Goal: Obtain resource: Download file/media

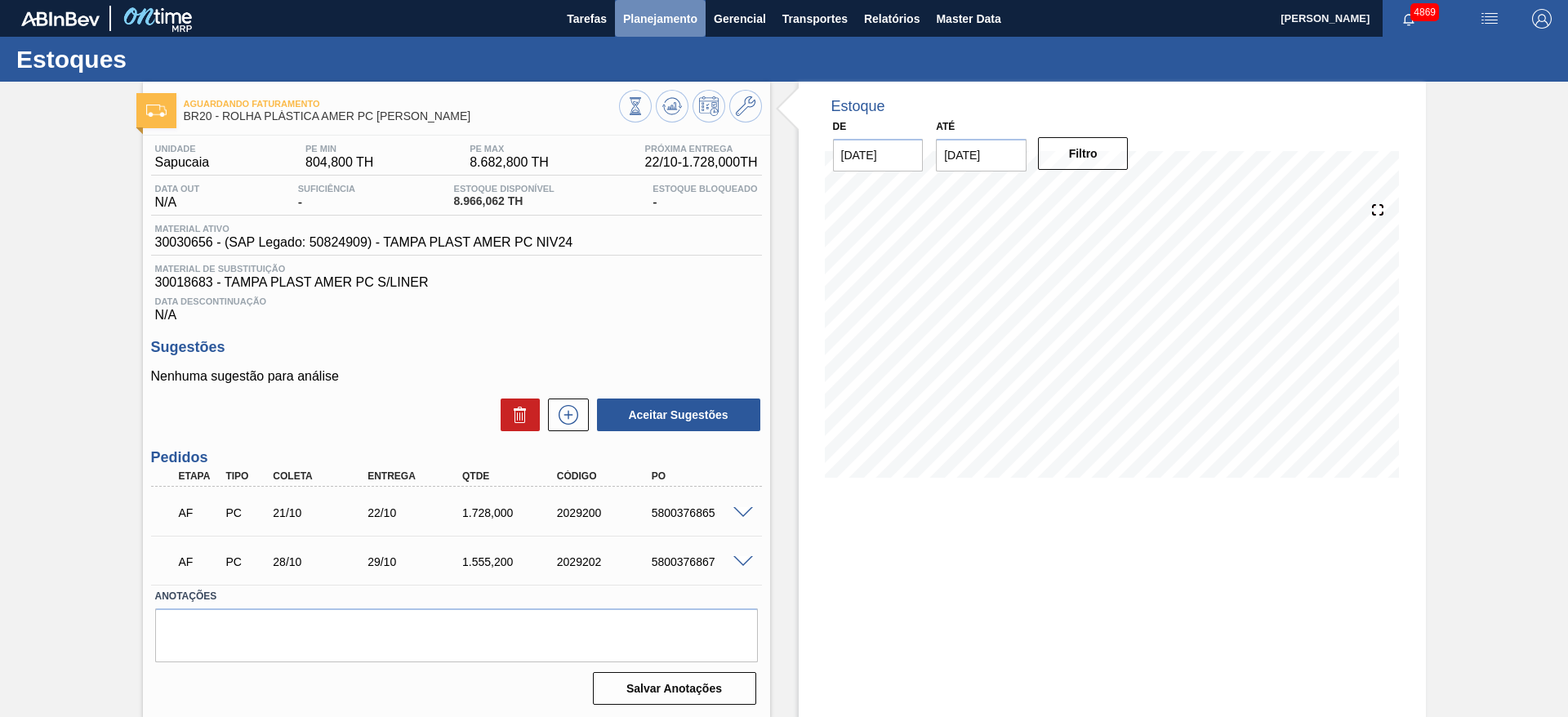
click at [659, 20] on span "Planejamento" at bounding box center [659, 18] width 74 height 19
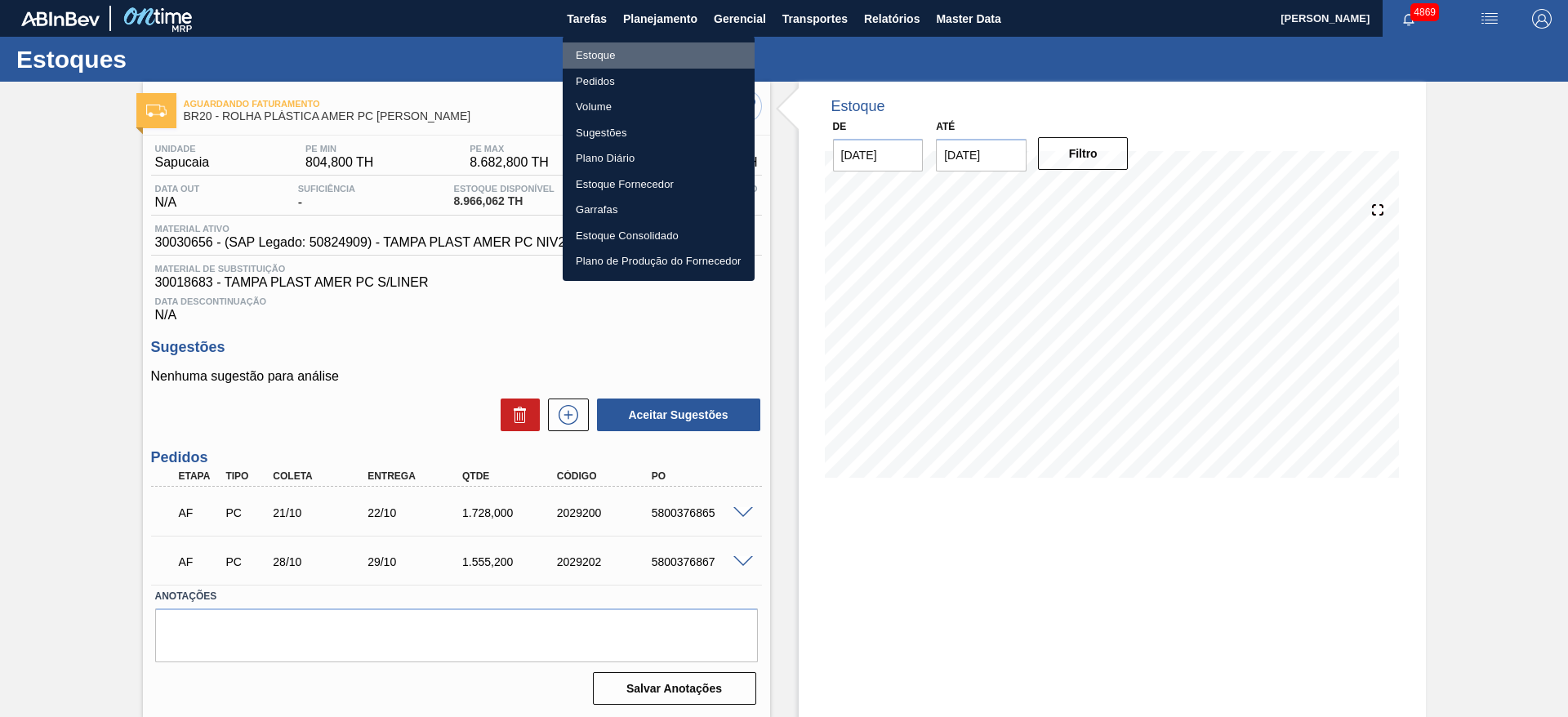
click at [639, 52] on li "Estoque" at bounding box center [659, 56] width 192 height 26
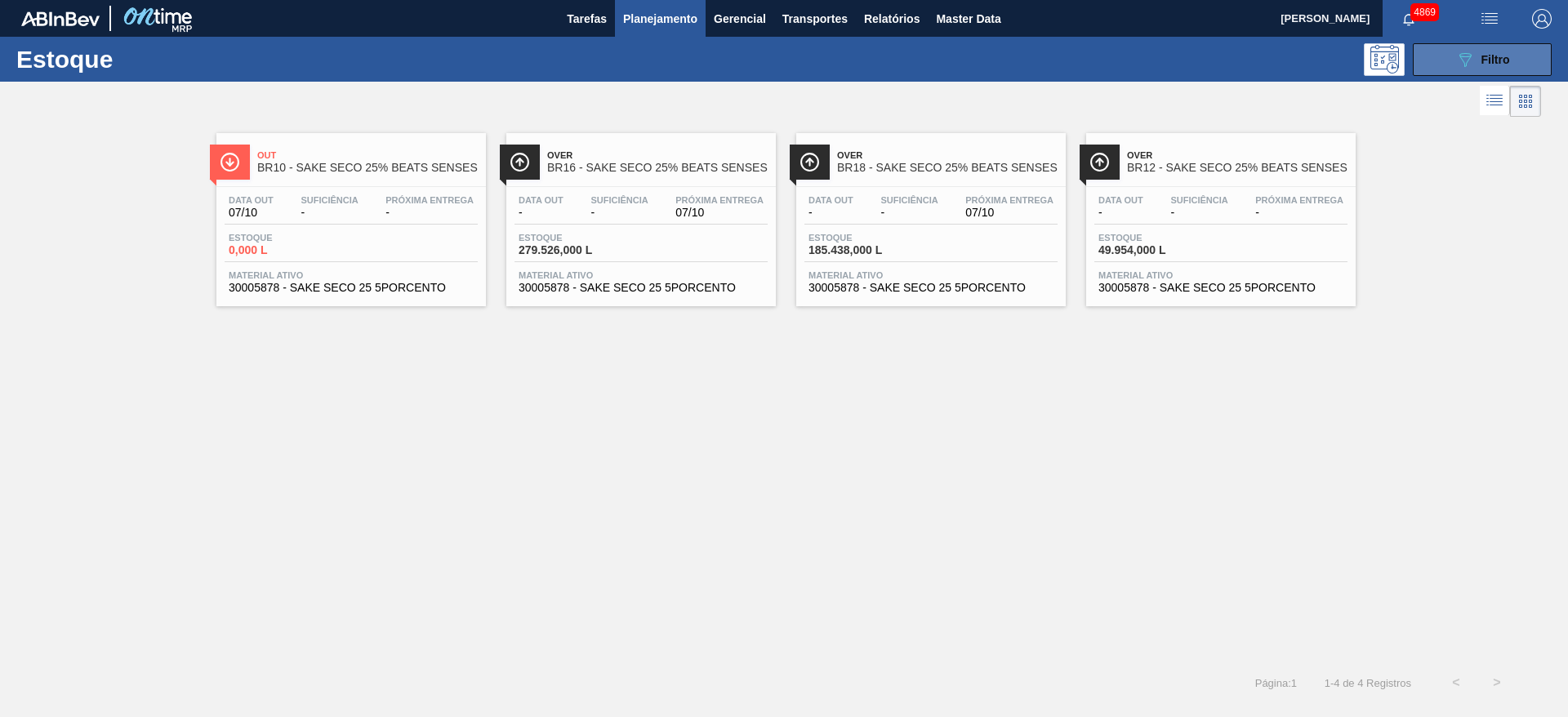
click at [1542, 53] on button "089F7B8B-B2A5-4AFE-B5C0-19BA573D28AC Filtro" at bounding box center [1482, 59] width 139 height 33
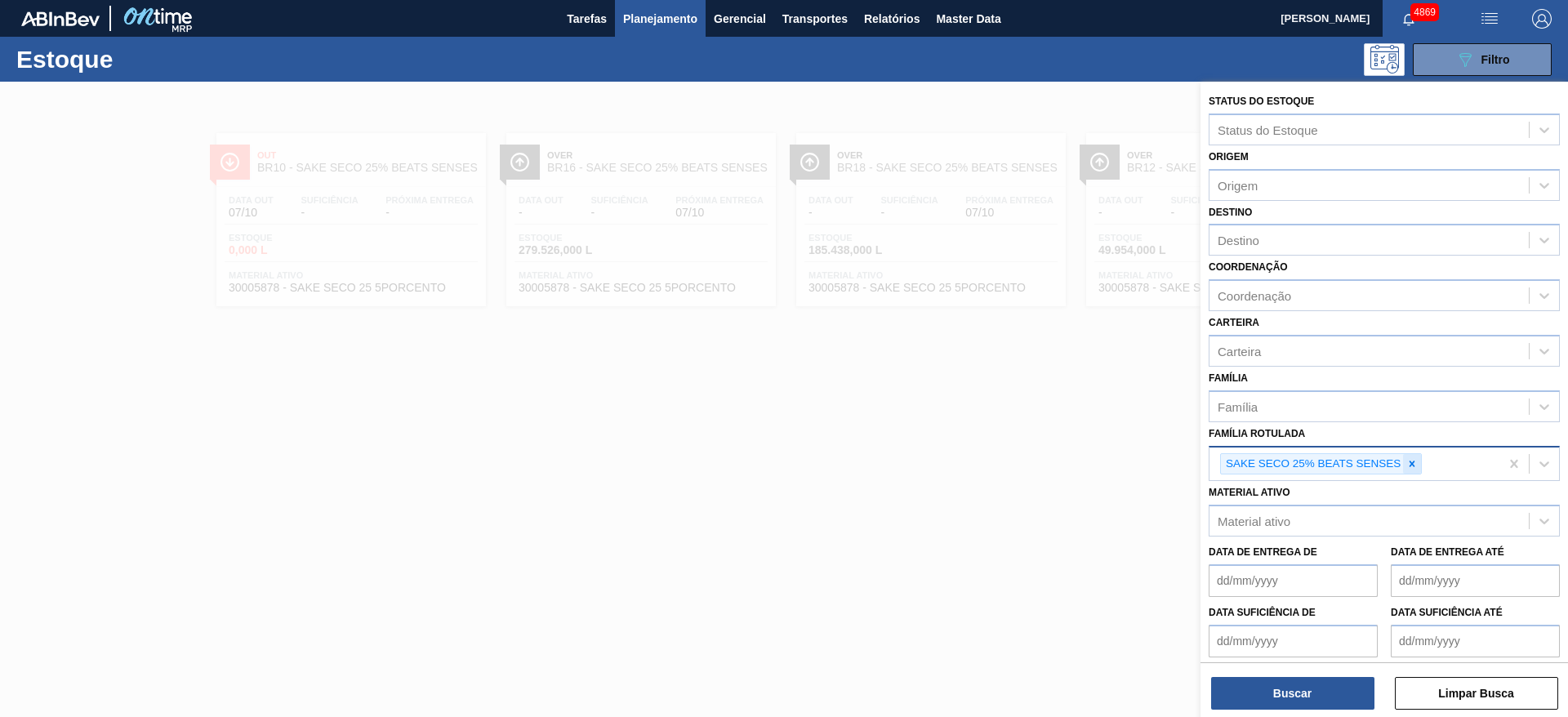
click at [1414, 470] on div at bounding box center [1412, 464] width 18 height 20
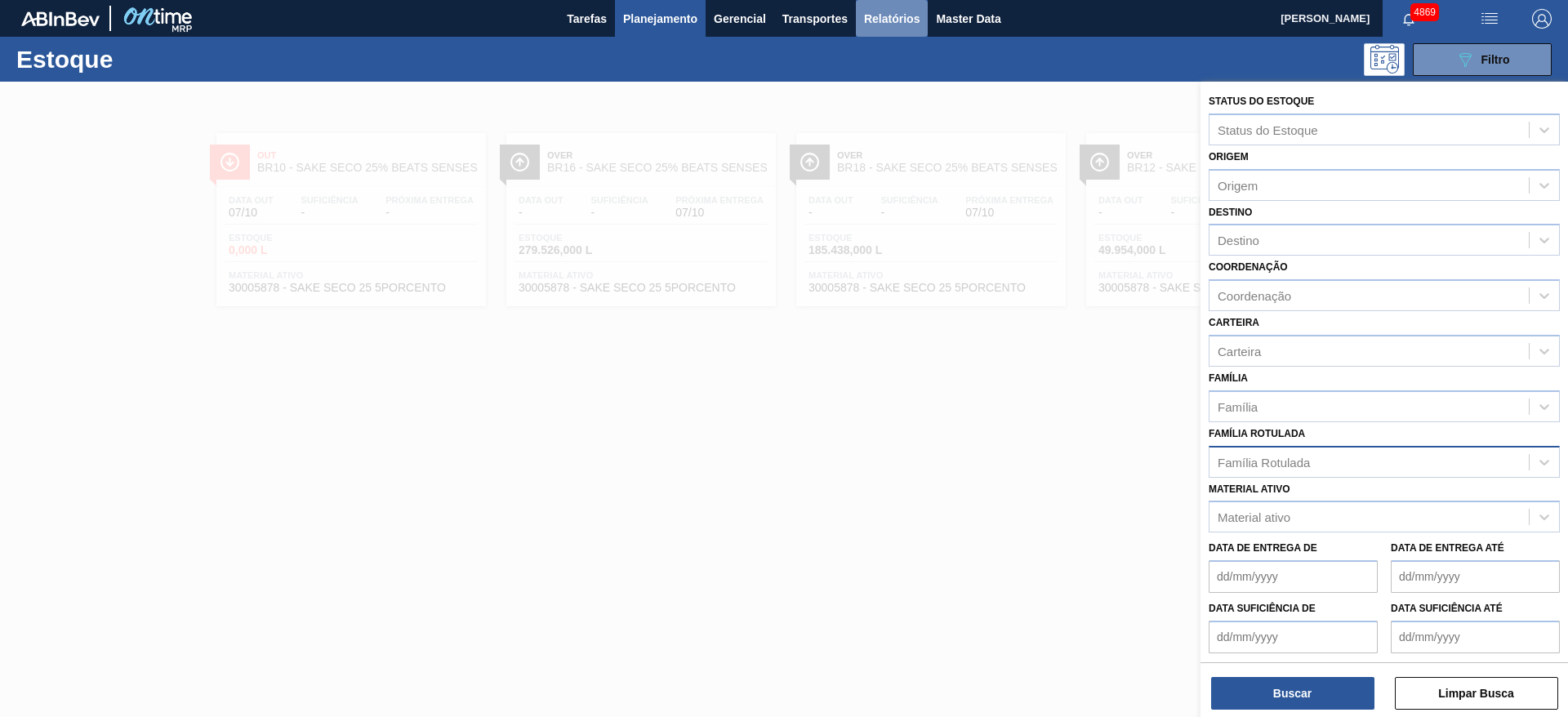
click at [887, 19] on span "Relatórios" at bounding box center [891, 18] width 56 height 19
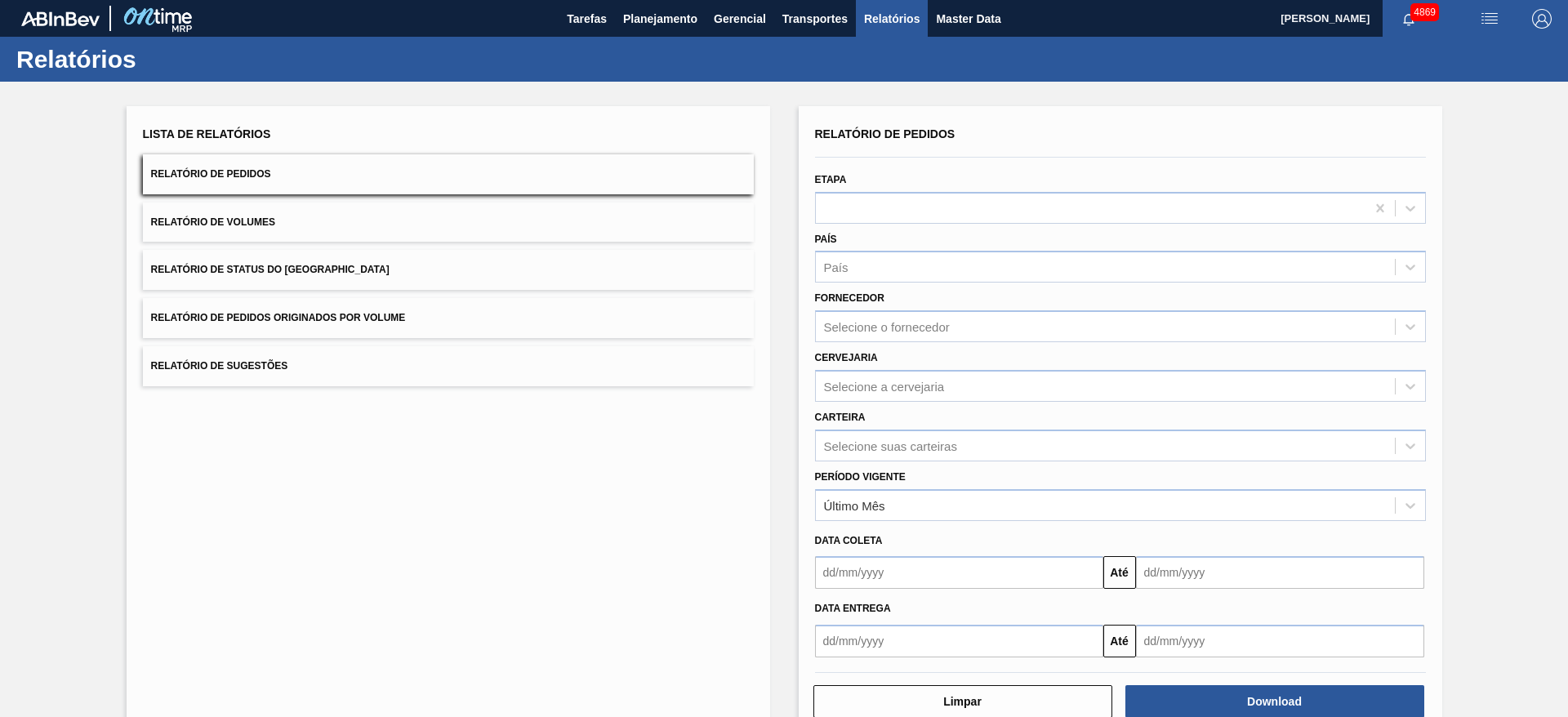
click at [334, 269] on button "Relatório de Status do [GEOGRAPHIC_DATA]" at bounding box center [449, 270] width 611 height 40
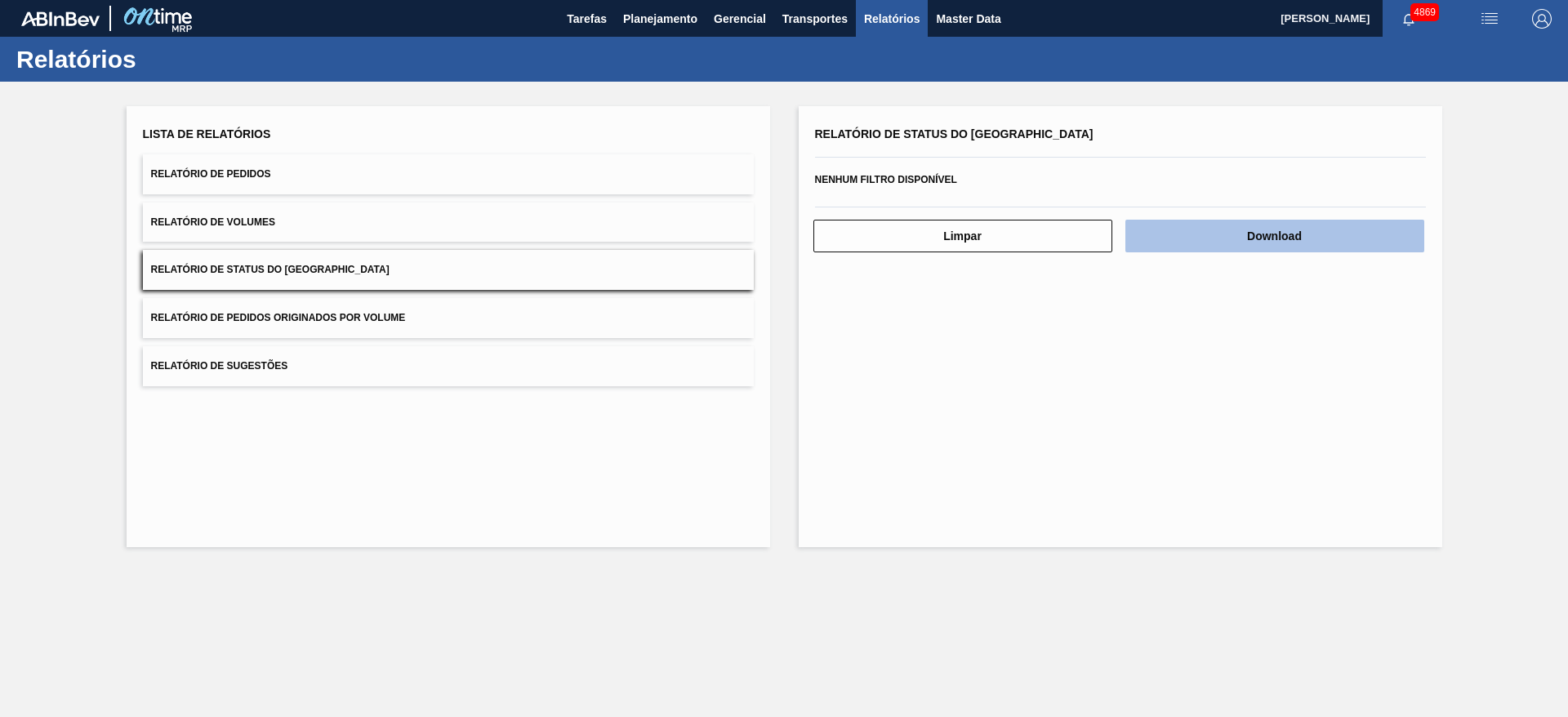
click at [1338, 233] on button "Download" at bounding box center [1275, 236] width 299 height 33
click at [337, 180] on button "Relatório de Pedidos" at bounding box center [449, 174] width 611 height 40
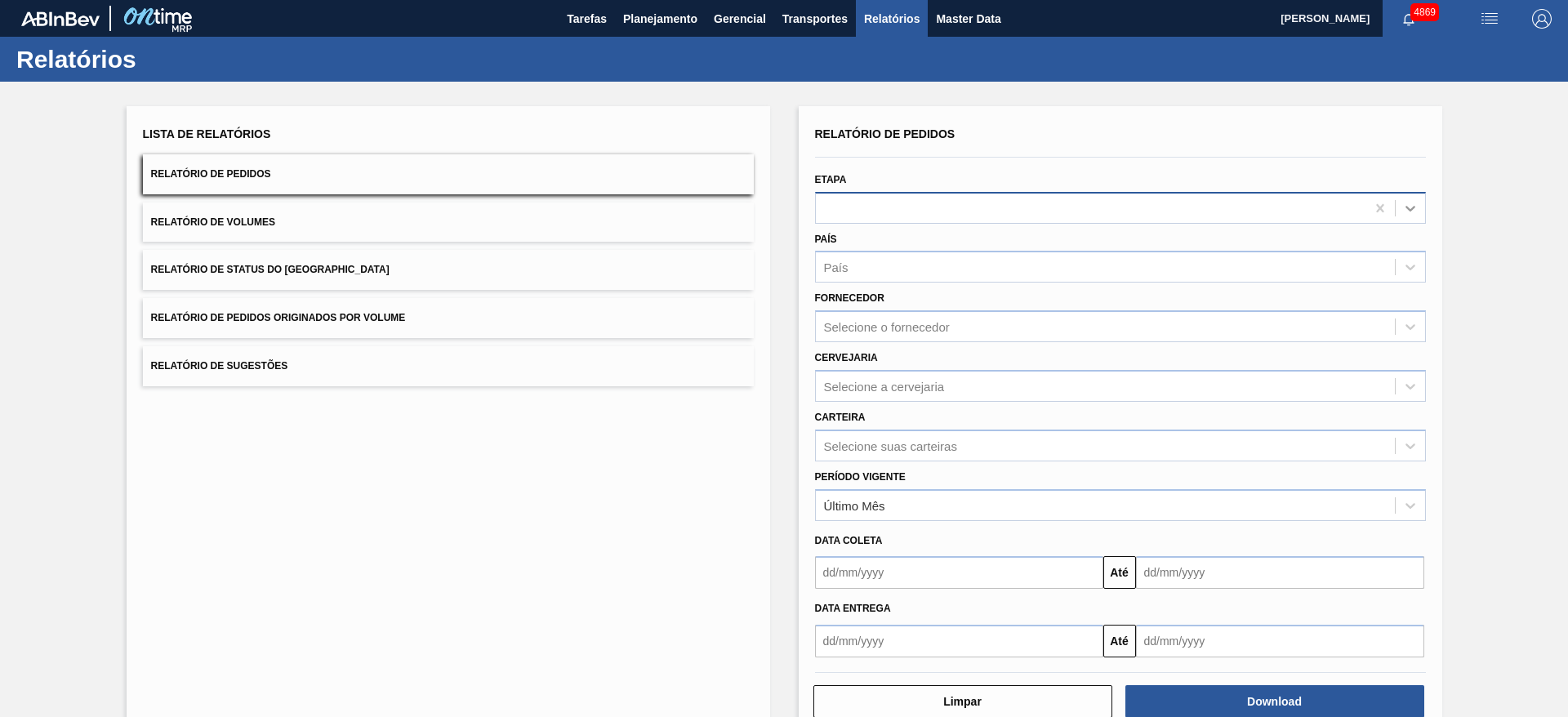
click at [1416, 214] on icon at bounding box center [1410, 208] width 16 height 16
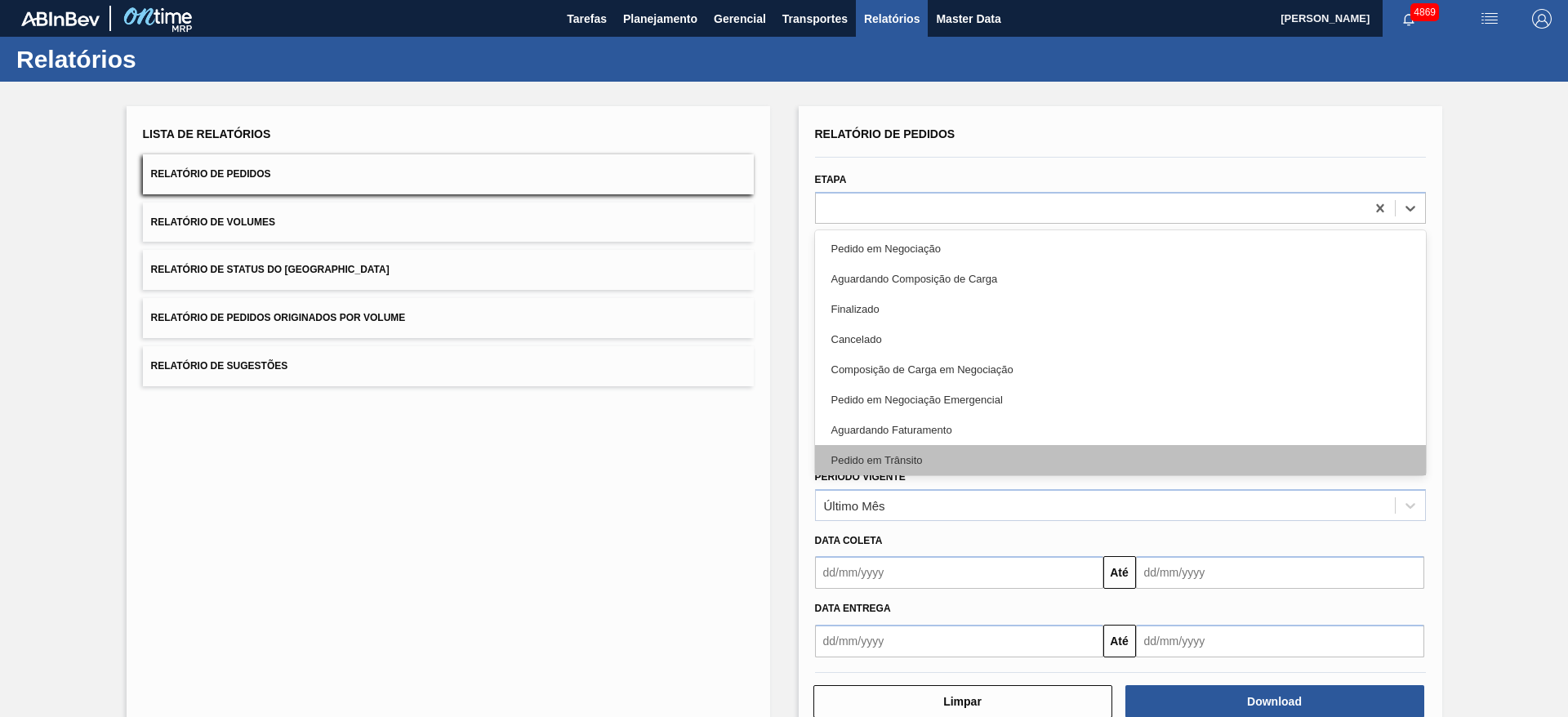
click at [1034, 462] on div "Pedido em Trânsito" at bounding box center [1121, 460] width 611 height 30
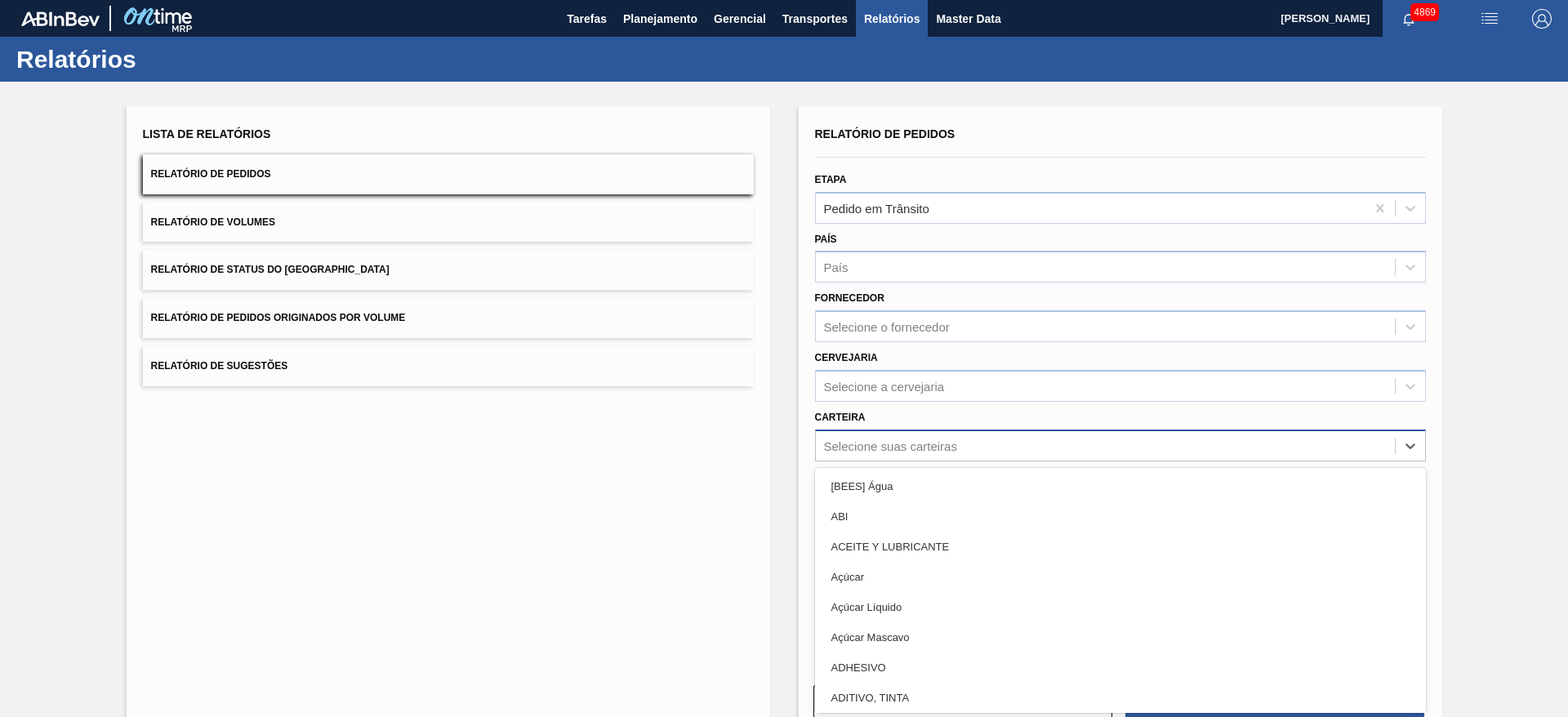
click at [920, 448] on div "Selecione suas carteiras" at bounding box center [890, 445] width 133 height 14
type input "quí"
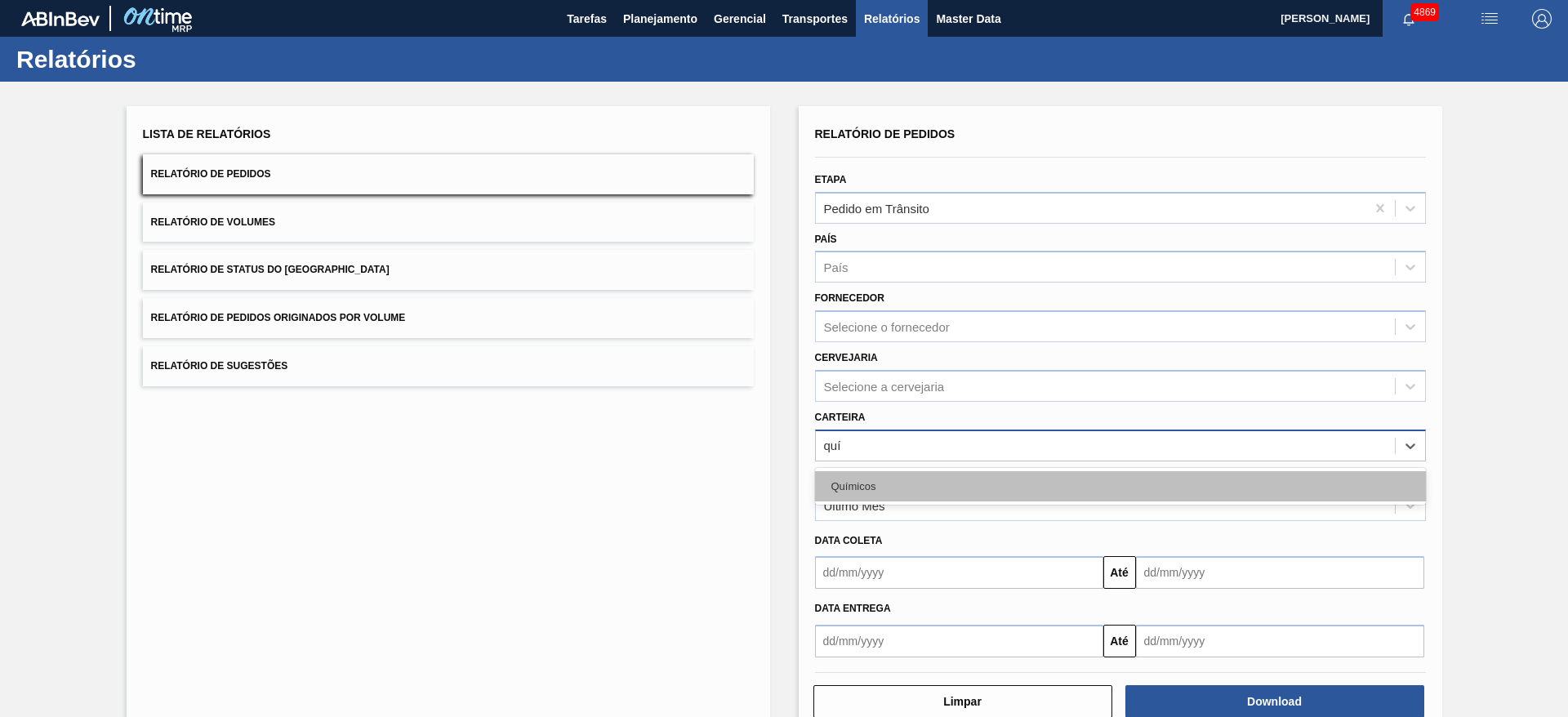
click at [901, 486] on div "Químicos" at bounding box center [1121, 486] width 611 height 30
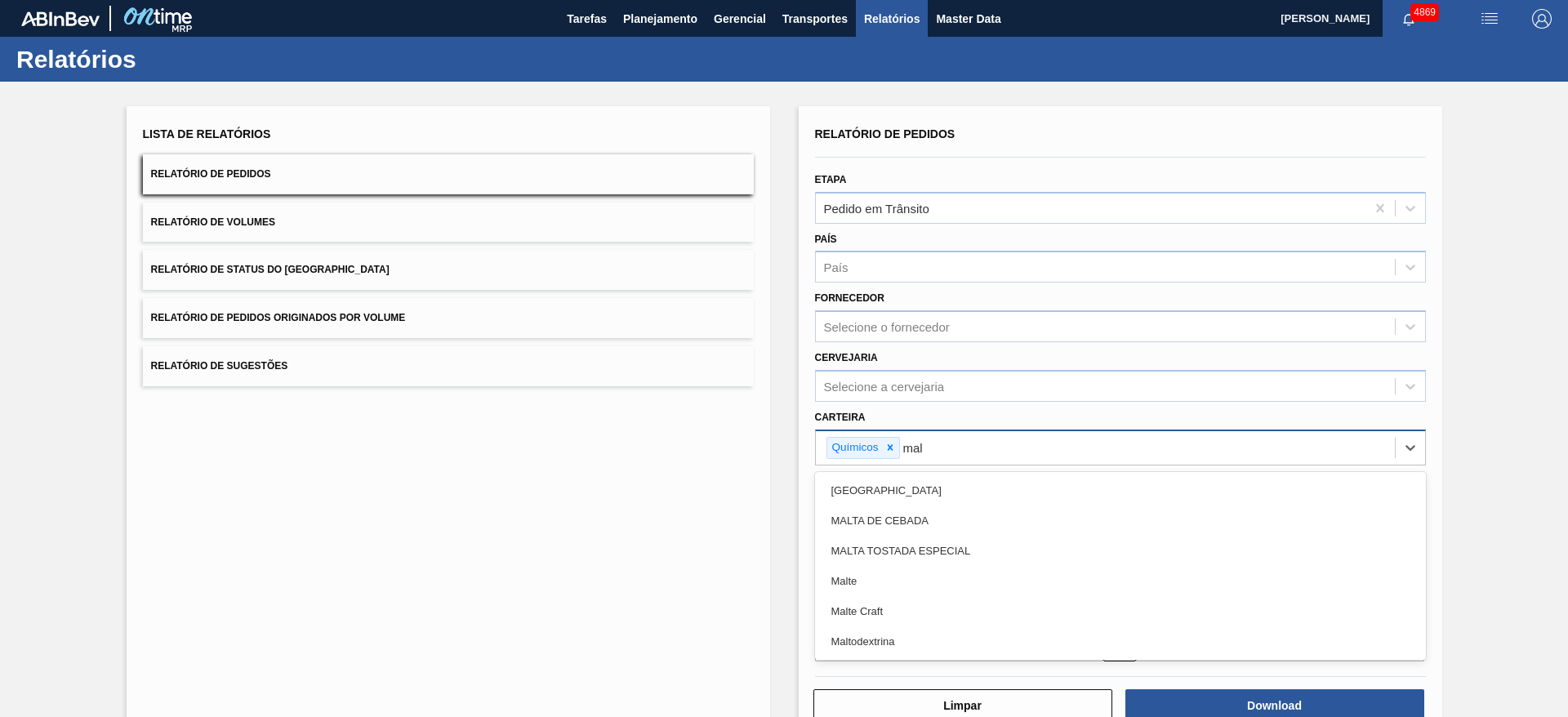
type input "malt"
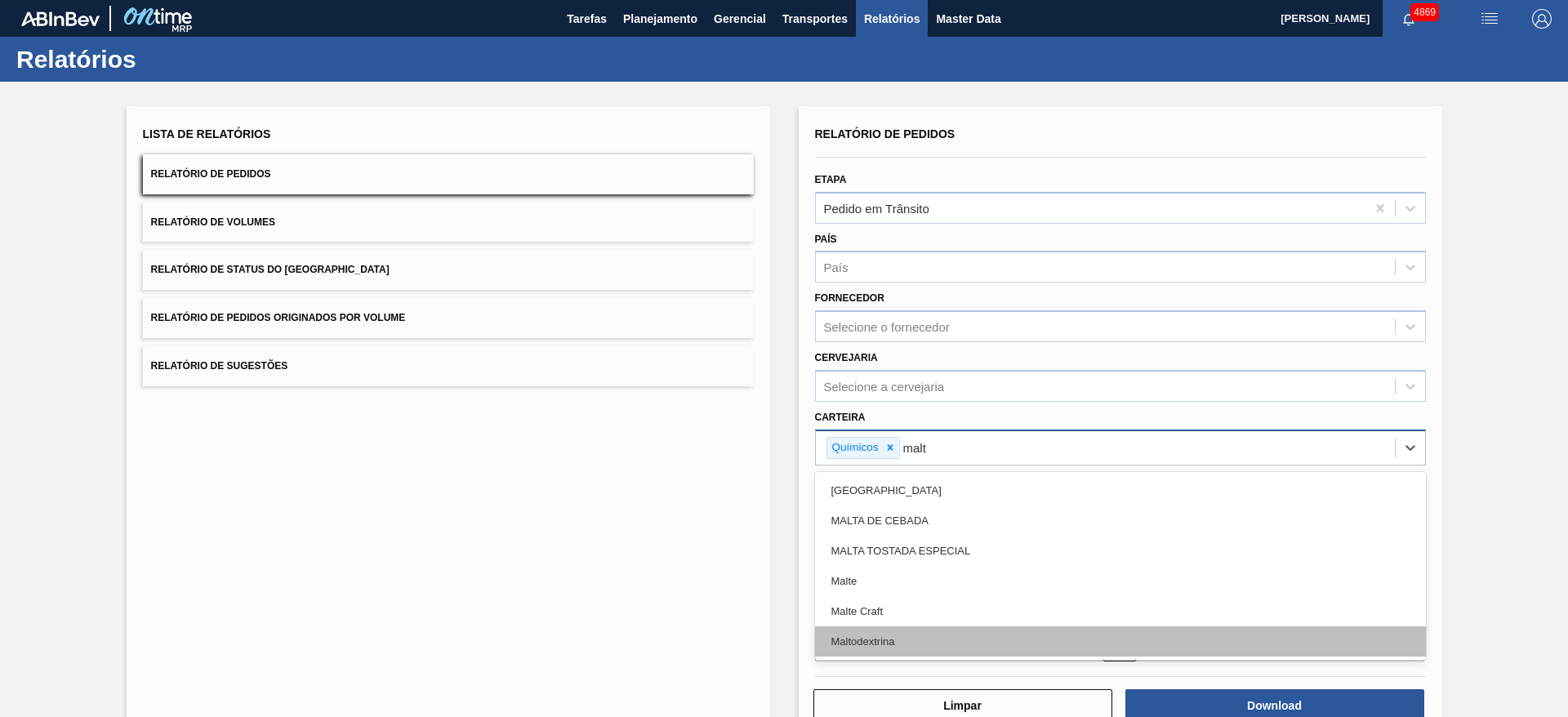
click at [909, 649] on div "Maltodextrina" at bounding box center [1121, 641] width 611 height 30
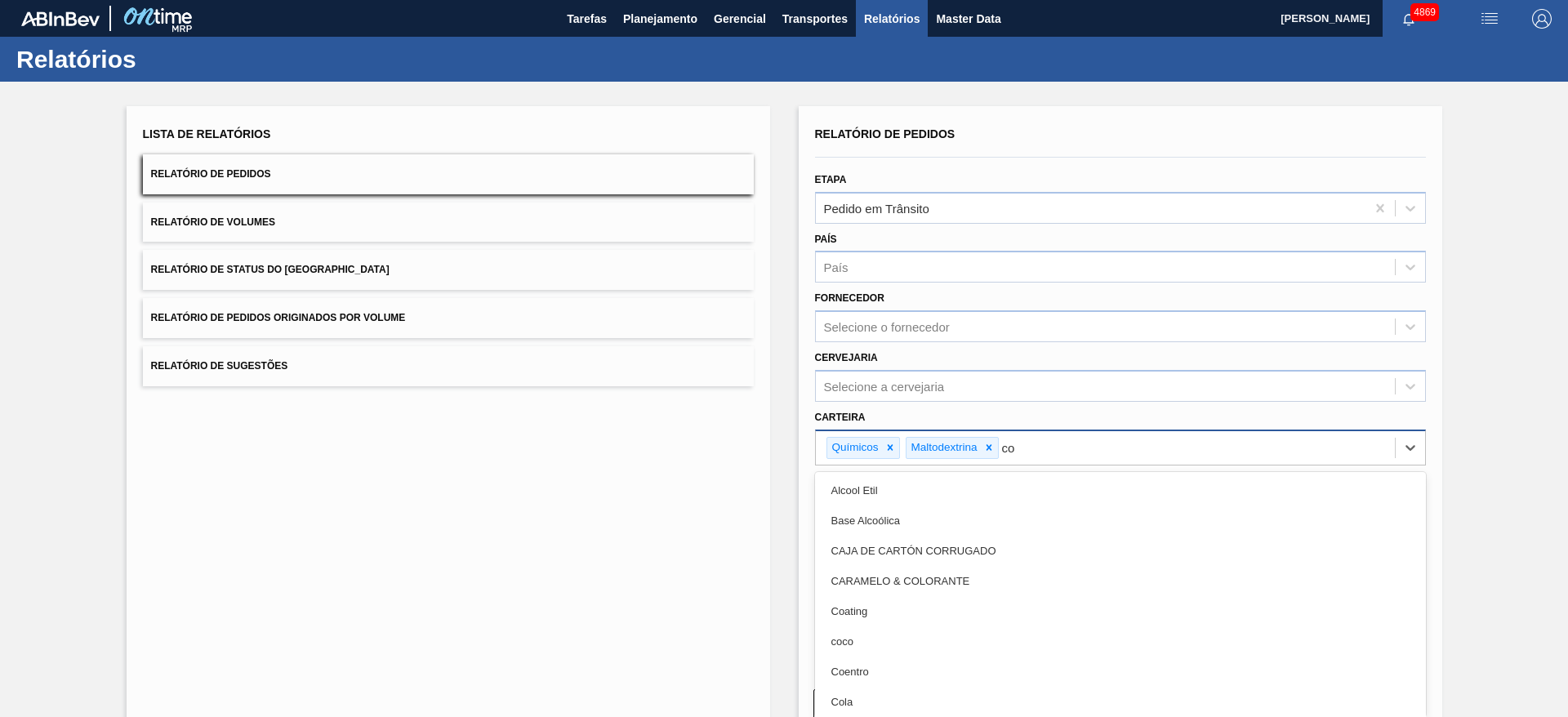
type input "col"
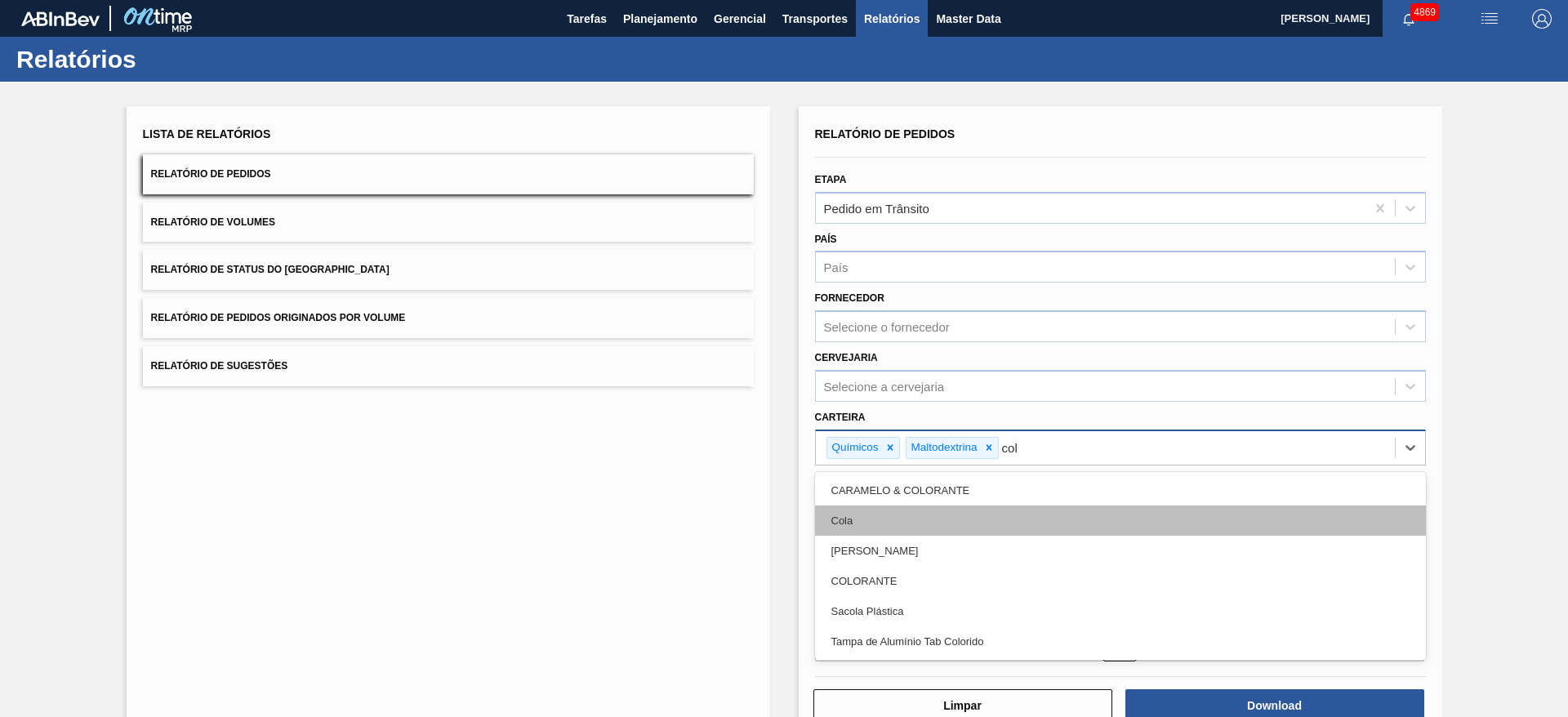
click at [896, 519] on div "Cola" at bounding box center [1121, 520] width 611 height 30
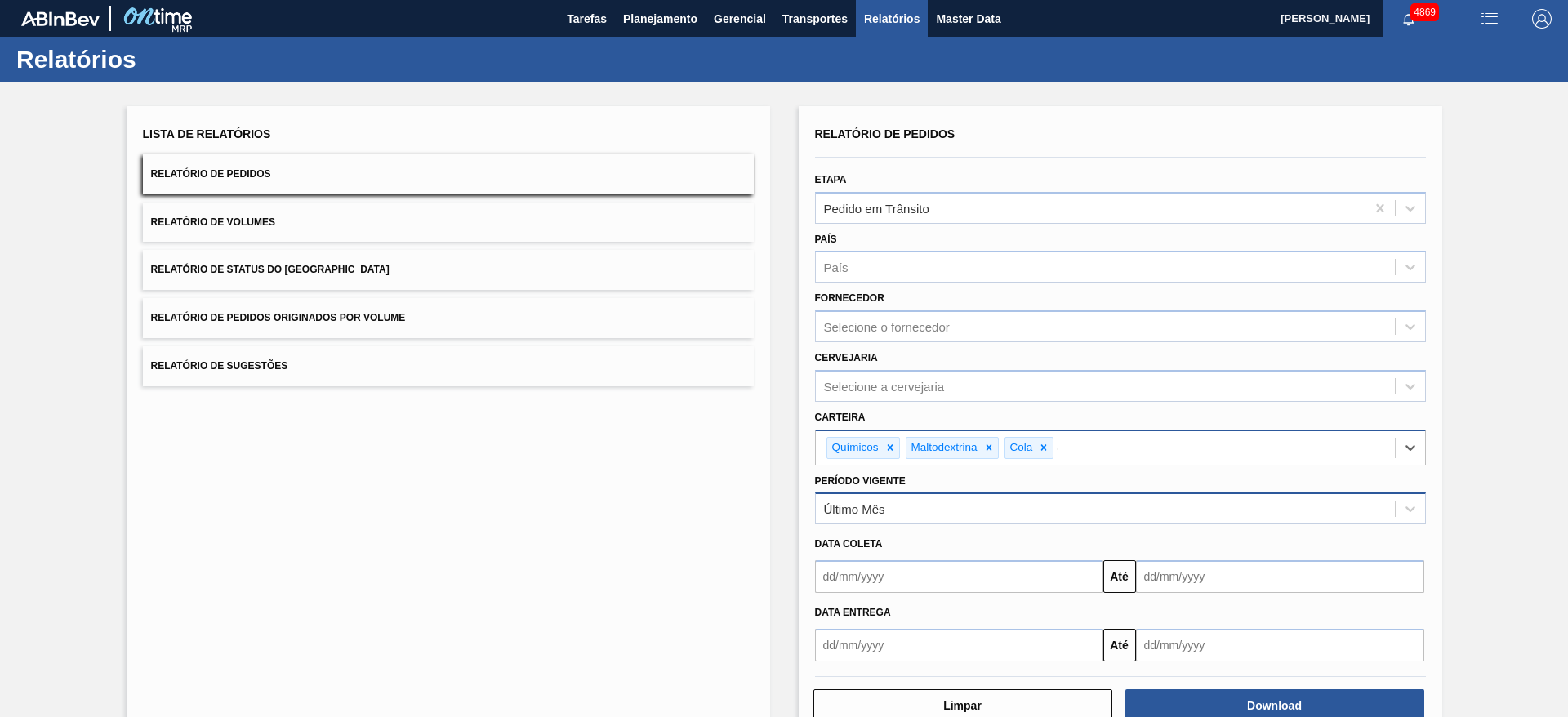
type input "co"
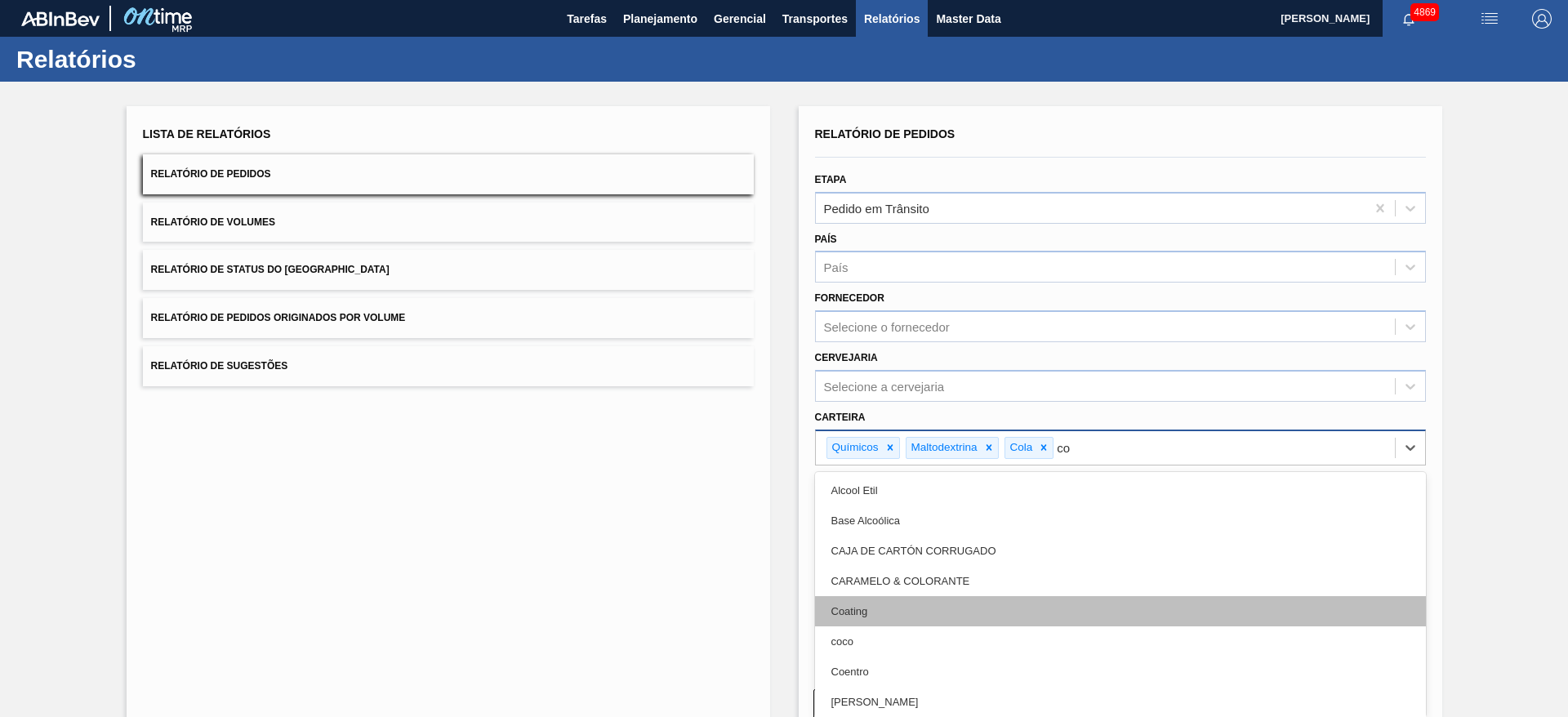
click at [914, 603] on div "Coating" at bounding box center [1121, 611] width 611 height 30
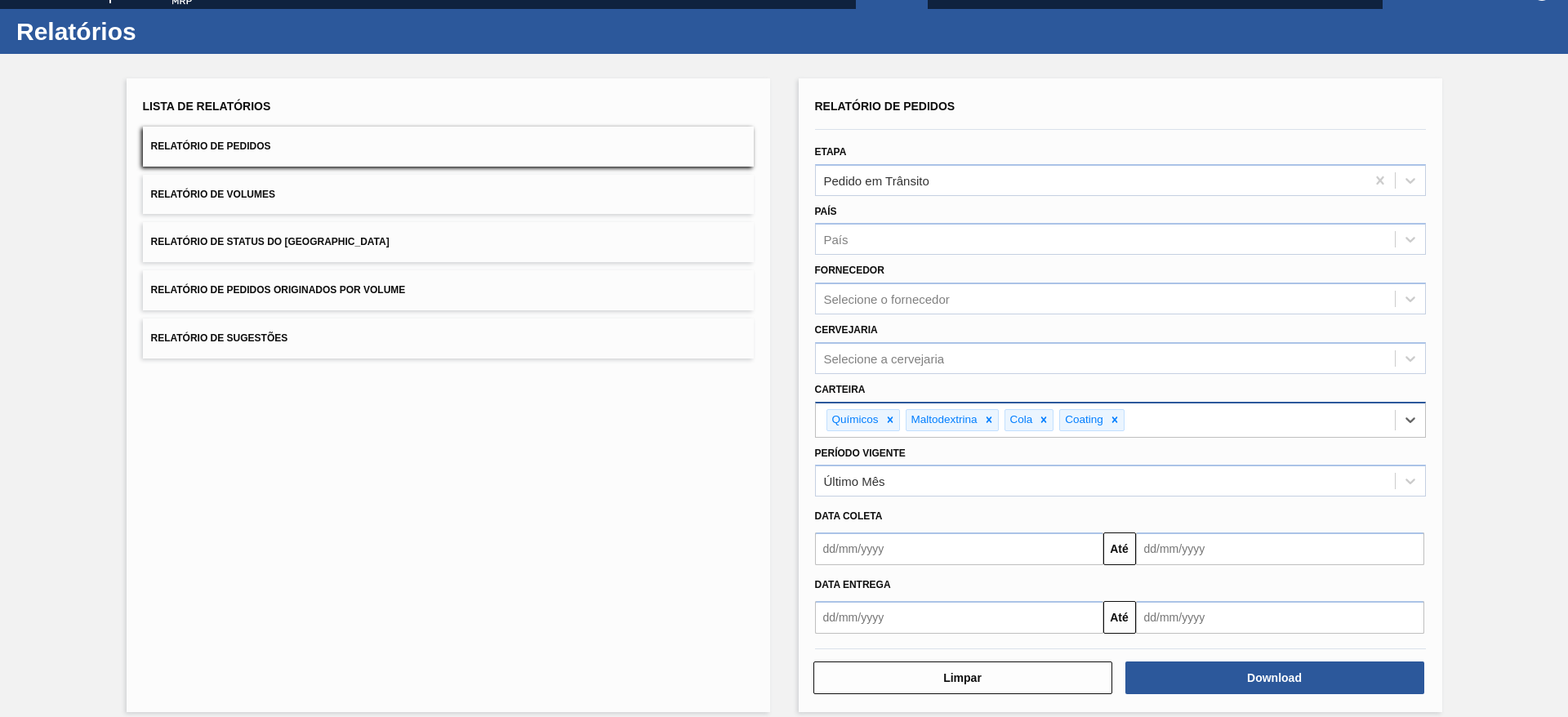
scroll to position [43, 0]
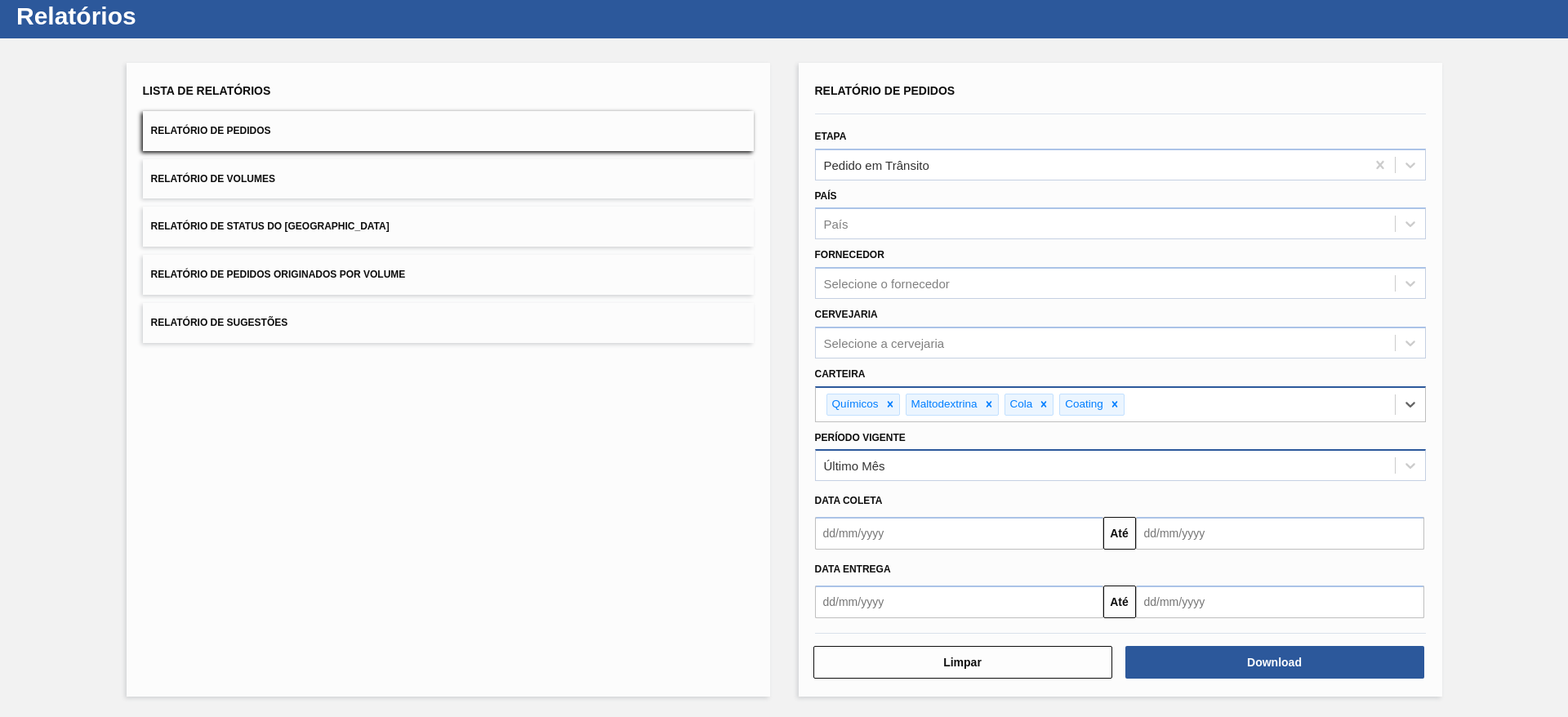
click at [1292, 459] on div "Último Mês" at bounding box center [1106, 466] width 579 height 24
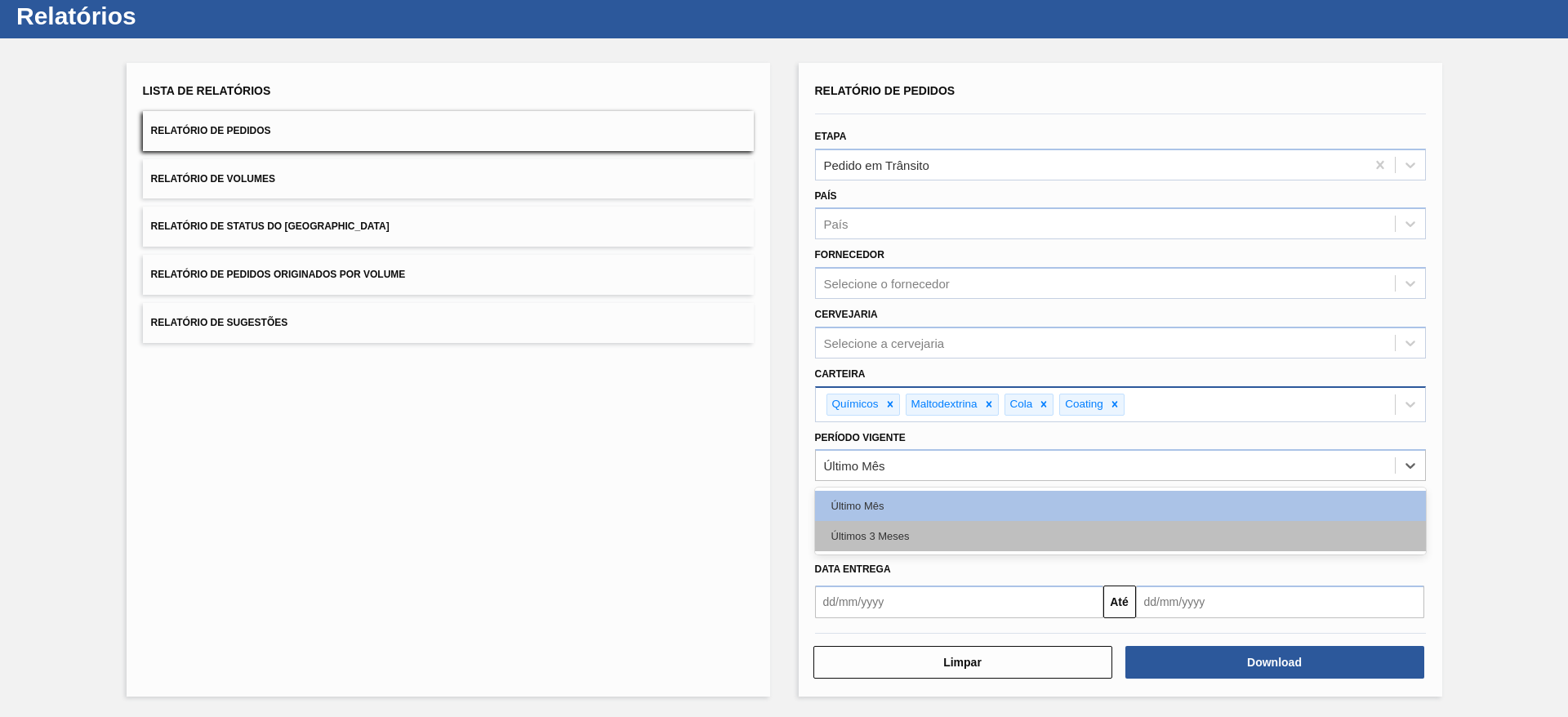
click at [1290, 529] on div "Últimos 3 Meses" at bounding box center [1121, 535] width 611 height 30
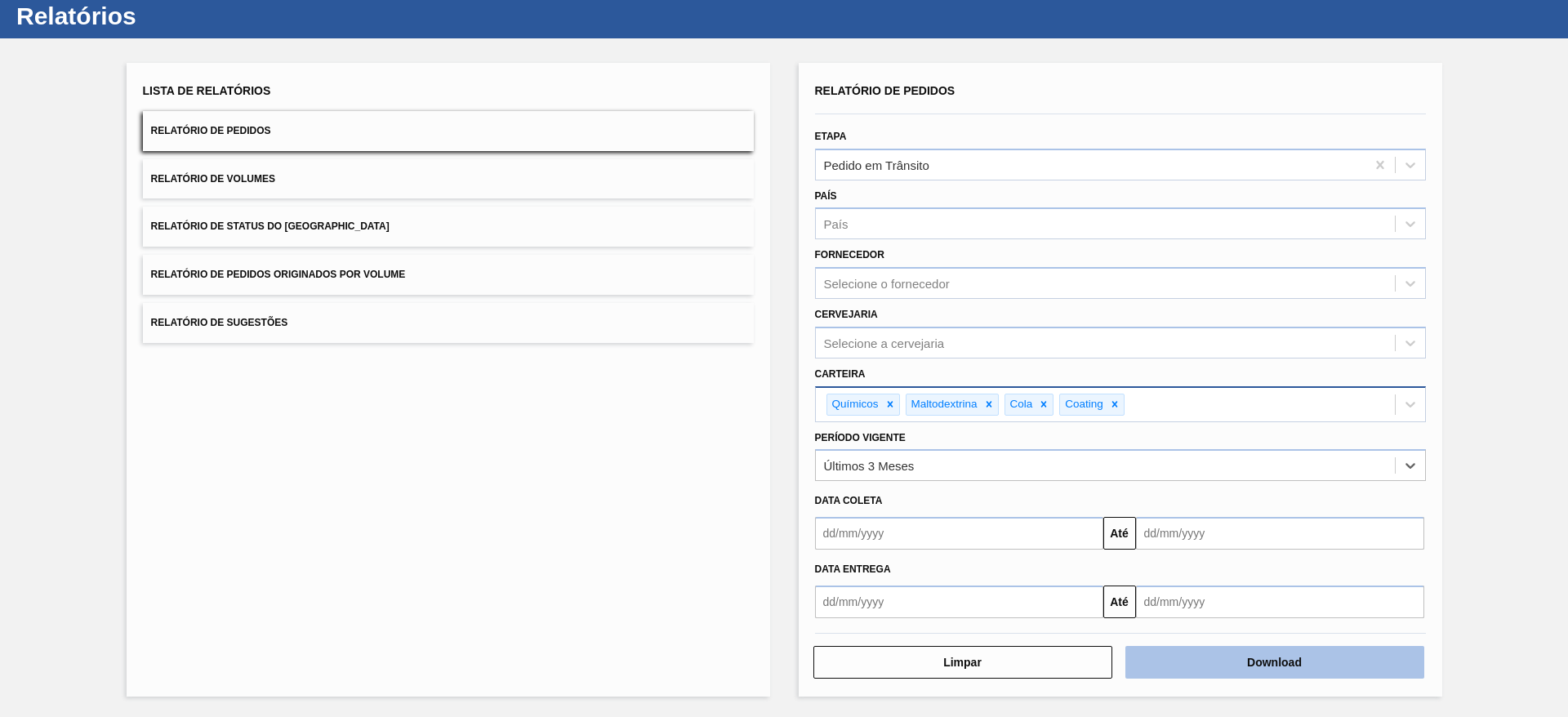
click at [1305, 666] on button "Download" at bounding box center [1275, 662] width 299 height 33
